Goal: Task Accomplishment & Management: Manage account settings

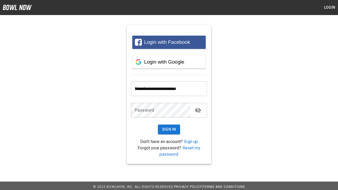
type input "**********"
click at [169, 130] on button "Sign In" at bounding box center [169, 130] width 22 height 10
